Goal: Transaction & Acquisition: Purchase product/service

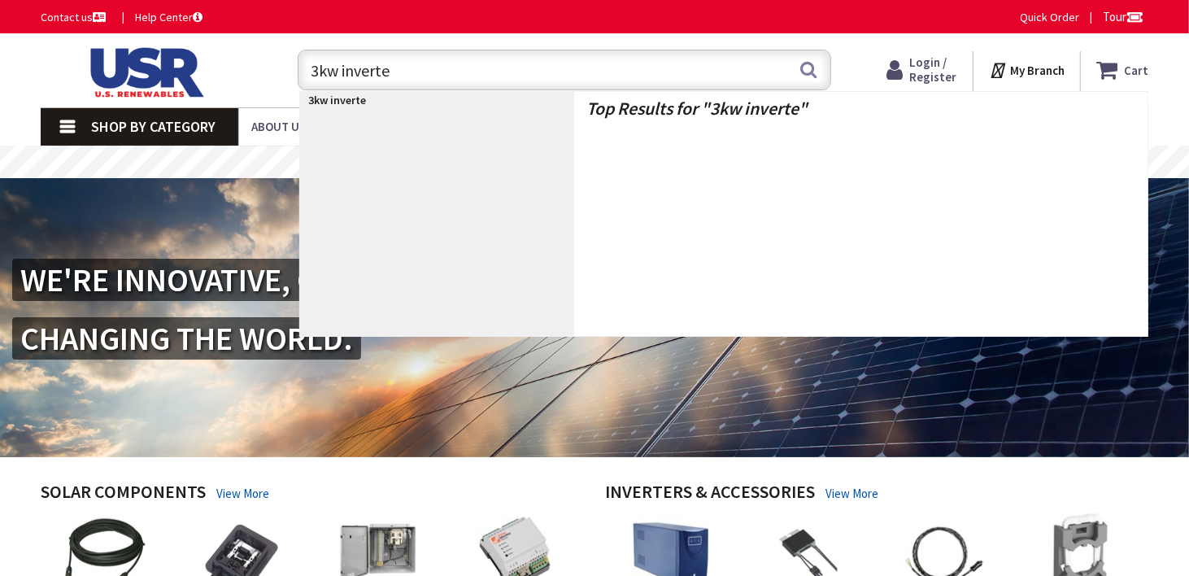
type input "3kw inverter"
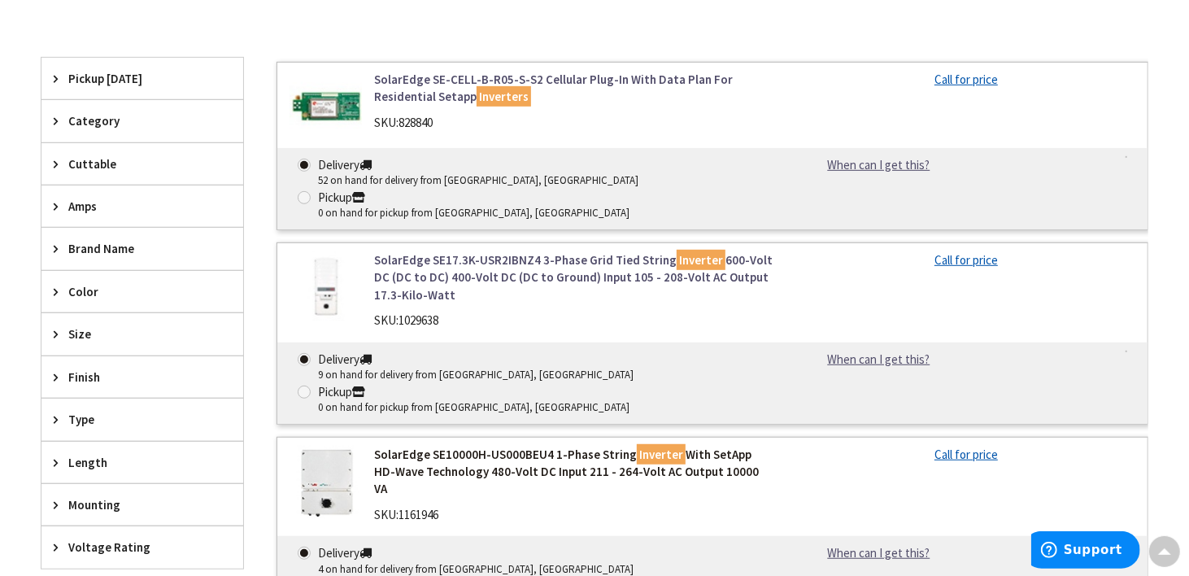
scroll to position [569, 0]
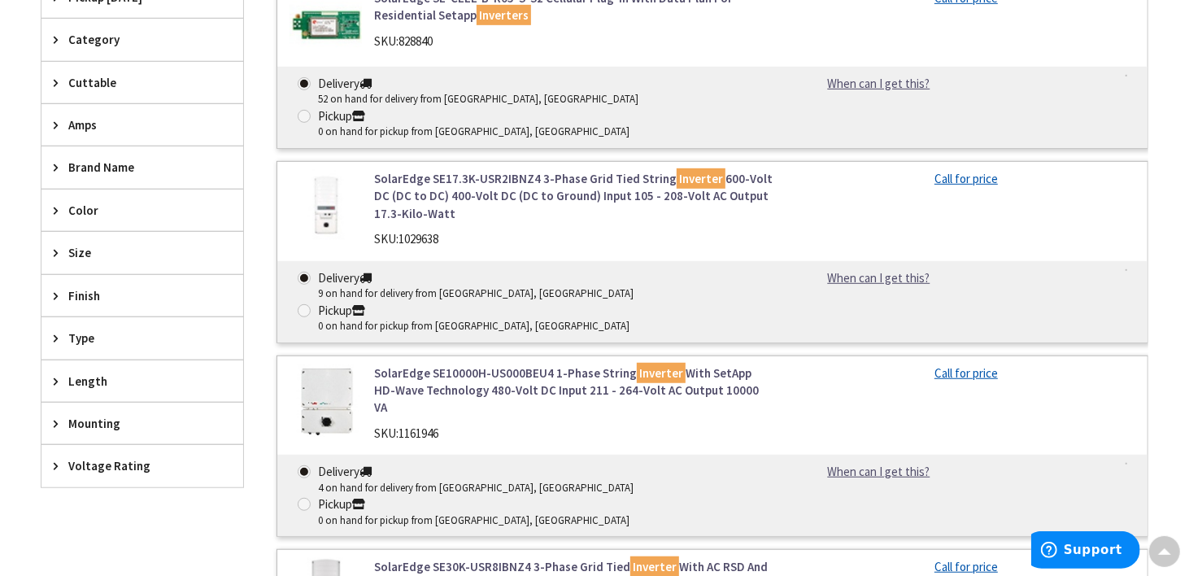
click at [50, 453] on div "Voltage Rating" at bounding box center [142, 465] width 202 height 41
click at [54, 459] on icon at bounding box center [60, 465] width 12 height 12
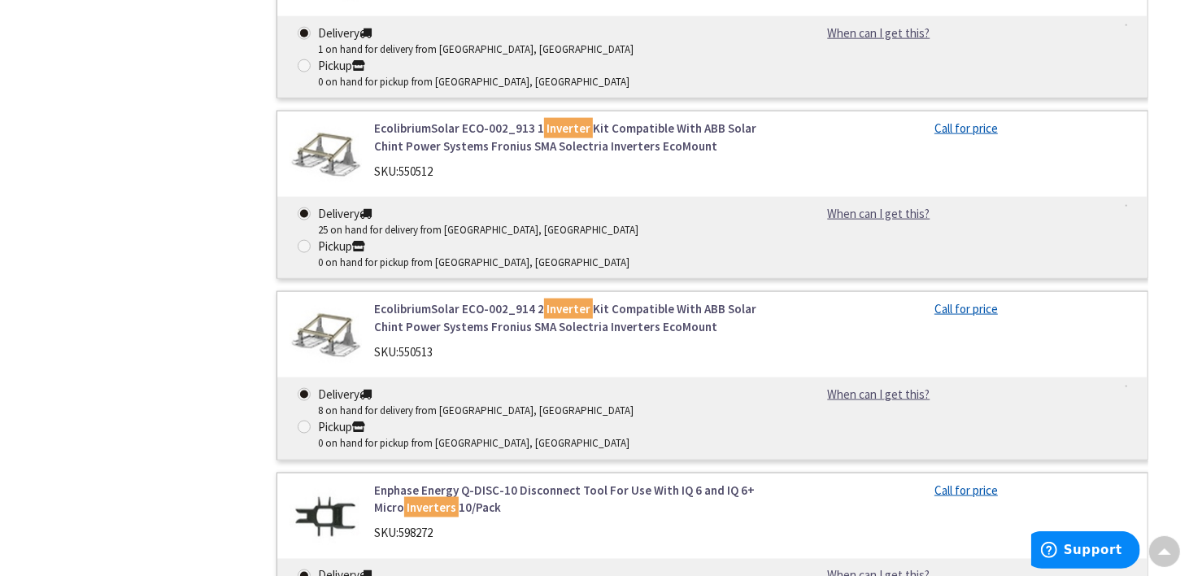
scroll to position [1707, 0]
